Goal: Navigation & Orientation: Go to known website

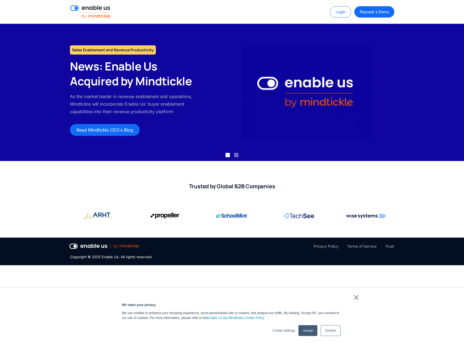
click at [304, 326] on link "Accept" at bounding box center [308, 330] width 19 height 11
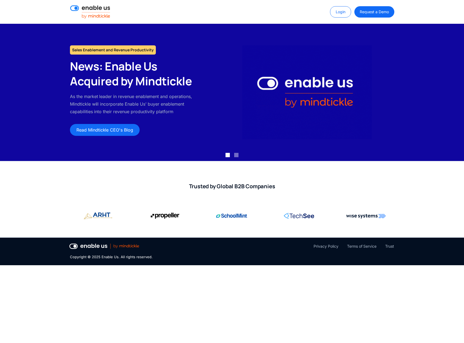
click at [88, 9] on img at bounding box center [90, 11] width 40 height 13
click at [121, 244] on img at bounding box center [104, 246] width 70 height 5
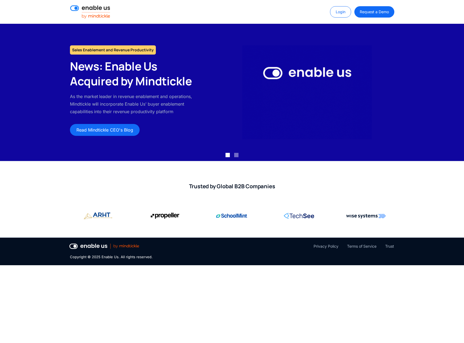
click at [295, 93] on img "1 of 2" at bounding box center [307, 92] width 130 height 94
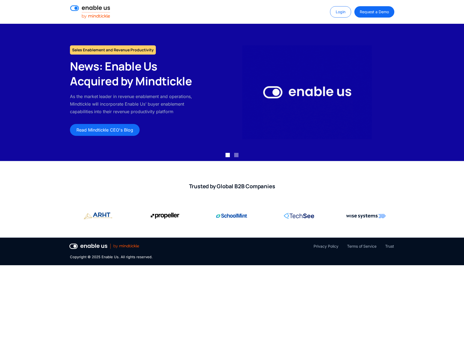
click at [94, 10] on img at bounding box center [90, 11] width 40 height 13
